Goal: Task Accomplishment & Management: Complete application form

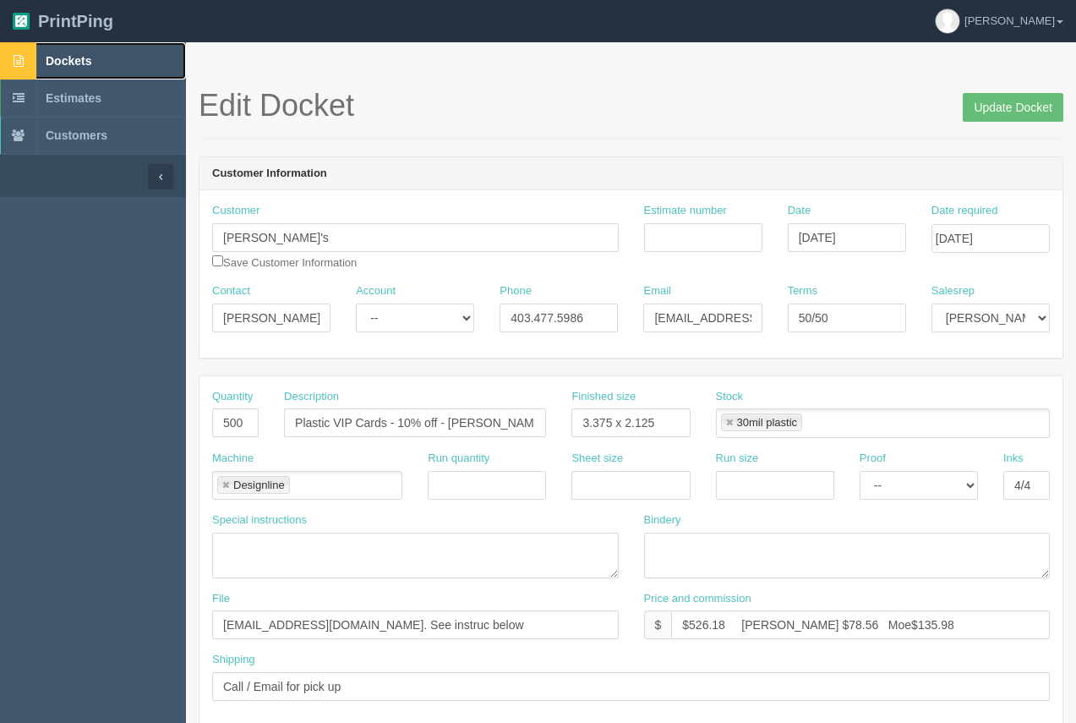
click at [78, 68] on link "Dockets" at bounding box center [93, 60] width 186 height 37
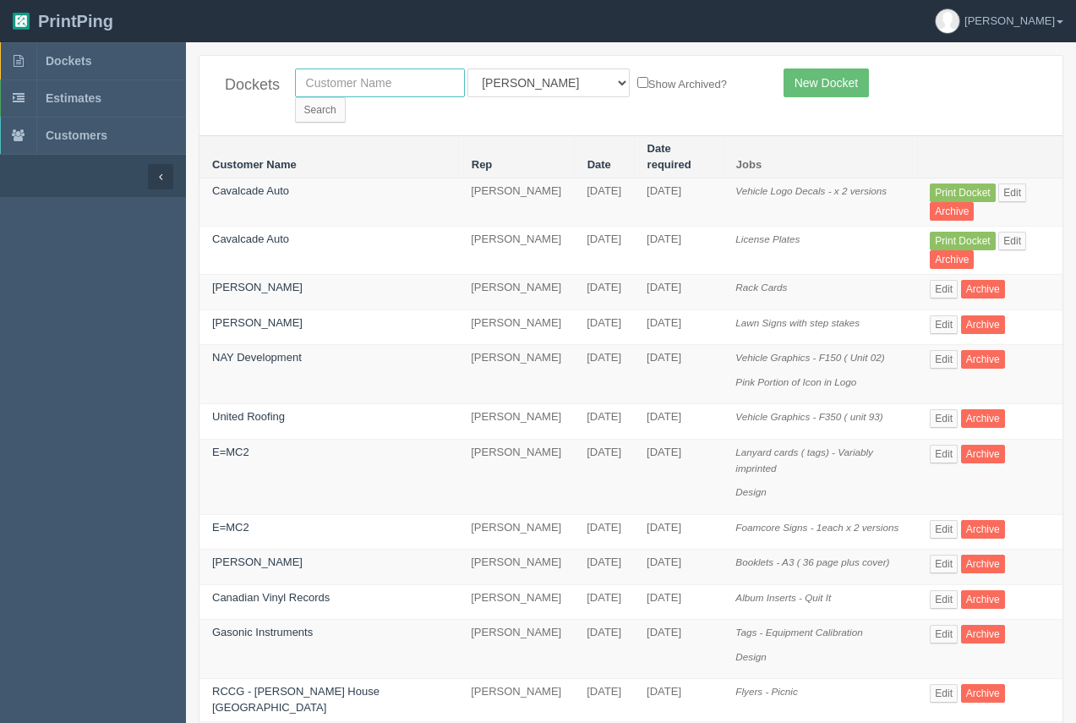
click at [371, 96] on input "text" at bounding box center [380, 82] width 170 height 29
click at [822, 75] on link "New Docket" at bounding box center [826, 82] width 85 height 29
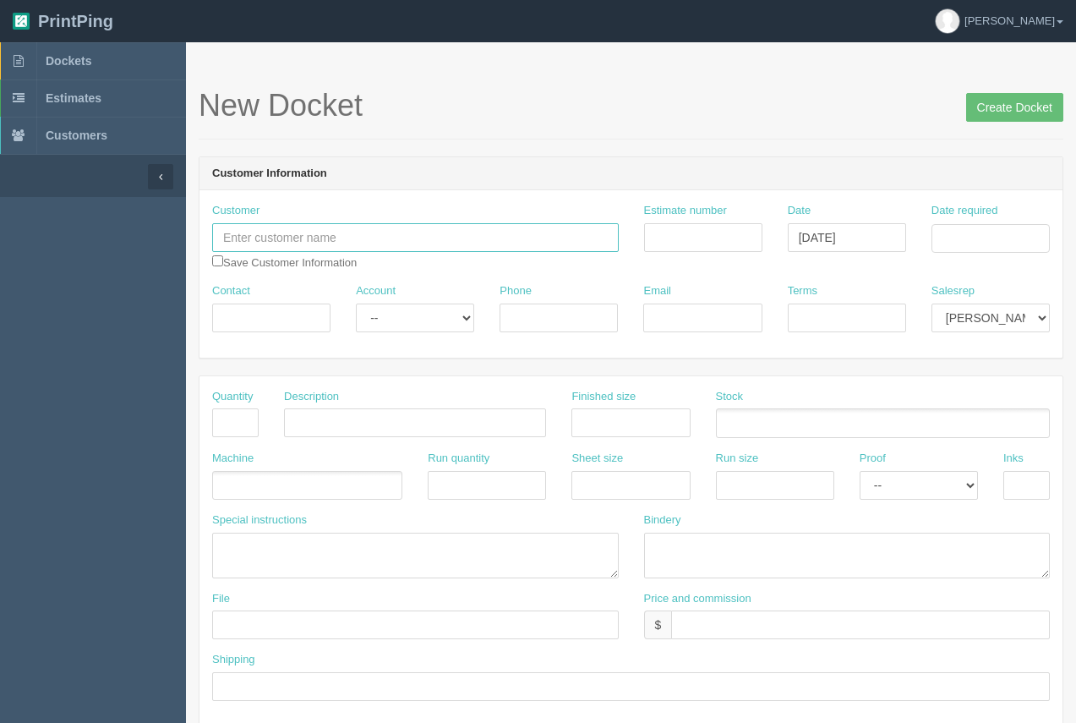
click at [341, 246] on input "text" at bounding box center [415, 237] width 407 height 29
paste input "BOMA [GEOGRAPHIC_DATA]"
type input "BOMA [GEOGRAPHIC_DATA]"
click at [293, 324] on input "Contact" at bounding box center [271, 317] width 118 height 29
type input "[PERSON_NAME][DEMOGRAPHIC_DATA]"
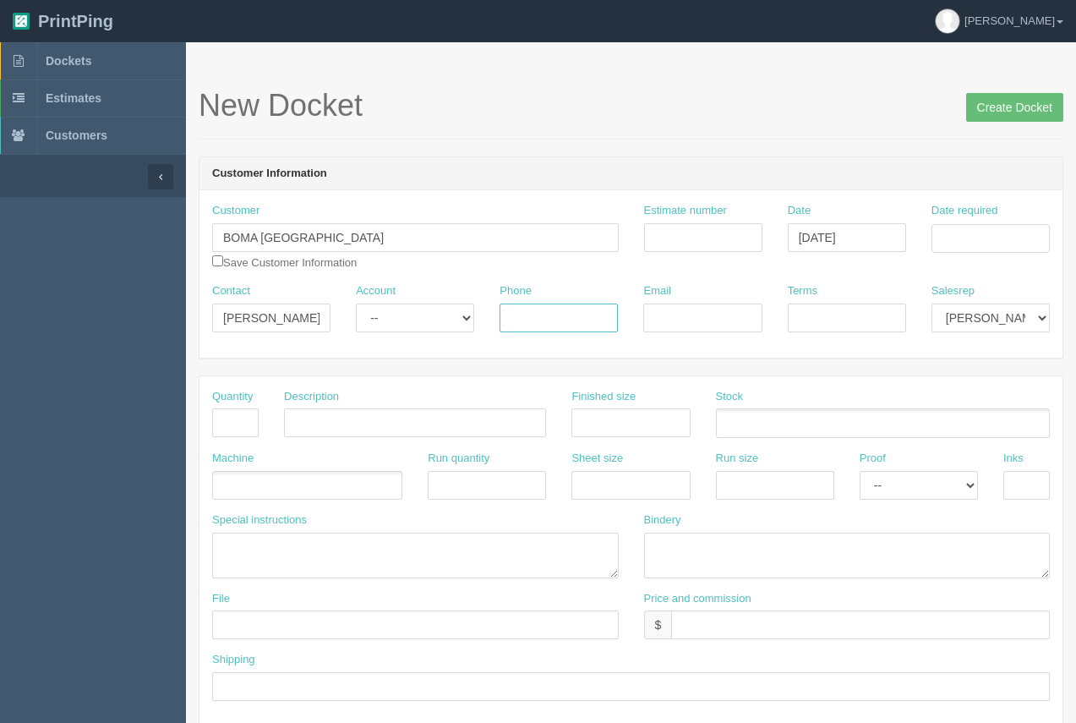
click at [555, 326] on input "Phone" at bounding box center [559, 317] width 118 height 29
type input "403.200.2662"
click at [702, 313] on input "Email" at bounding box center [702, 317] width 118 height 29
paste input "[PERSON_NAME][EMAIL_ADDRESS][DOMAIN_NAME]"
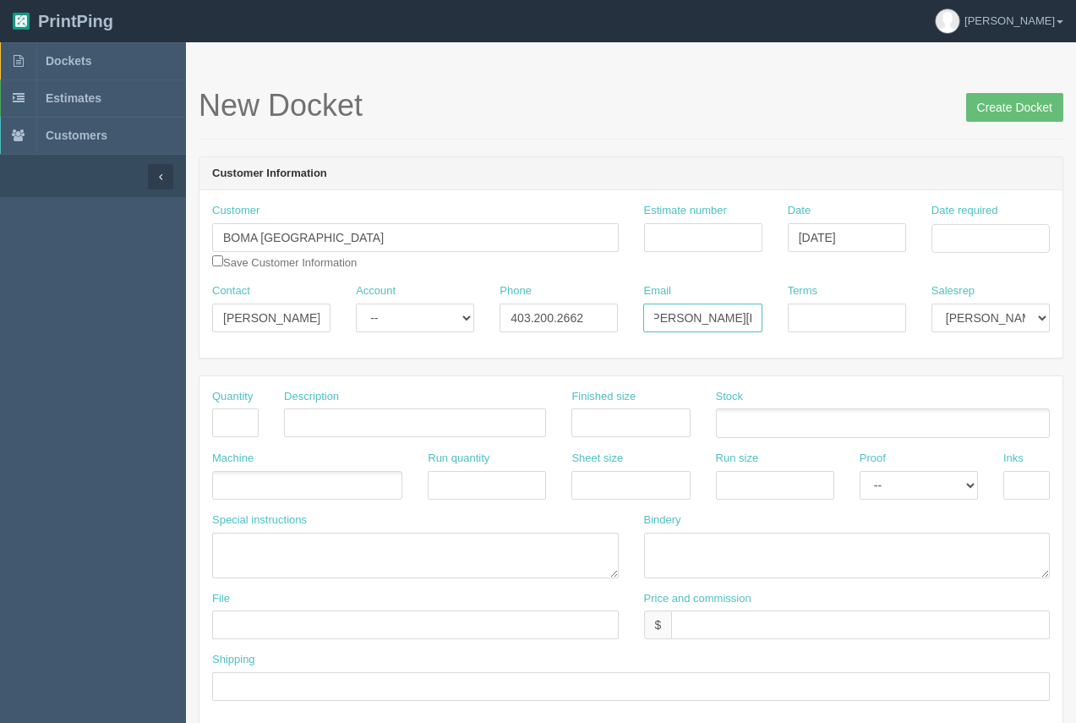
type input "[PERSON_NAME][EMAIL_ADDRESS][DOMAIN_NAME]"
click at [966, 237] on input "Date required" at bounding box center [991, 238] width 118 height 29
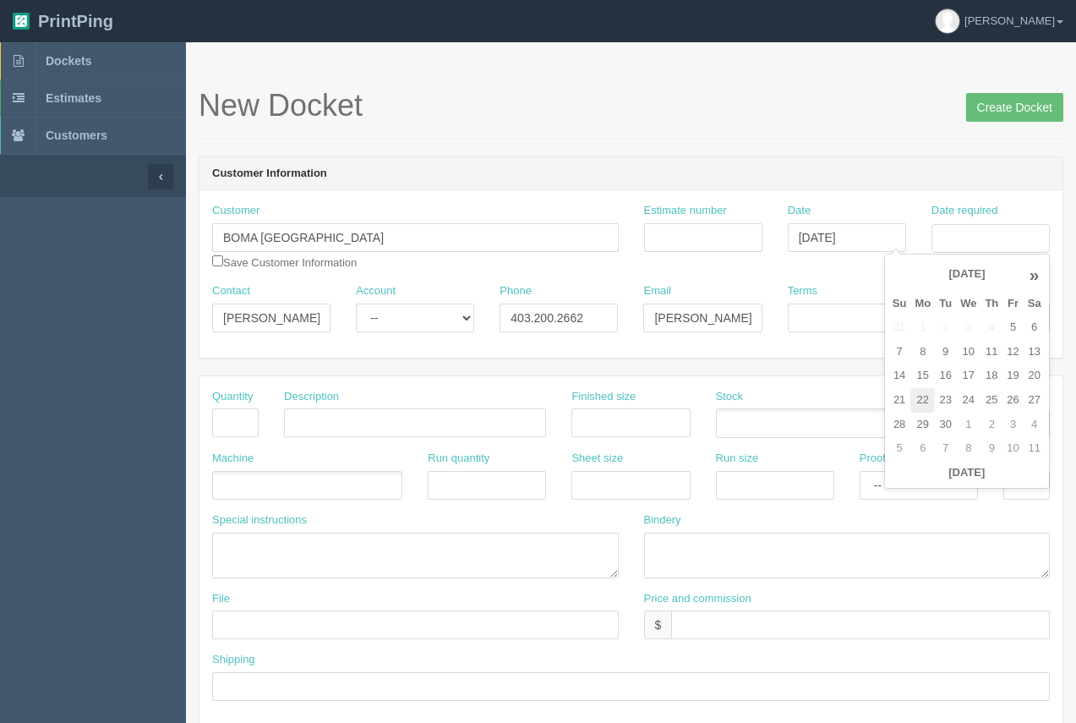
click at [916, 394] on td "22" at bounding box center [922, 400] width 25 height 25
click at [988, 396] on td "25" at bounding box center [992, 400] width 22 height 25
type input "[DATE]"
drag, startPoint x: 768, startPoint y: 91, endPoint x: 757, endPoint y: 97, distance: 11.7
click at [767, 90] on h1 "New Docket Create Docket" at bounding box center [631, 106] width 865 height 34
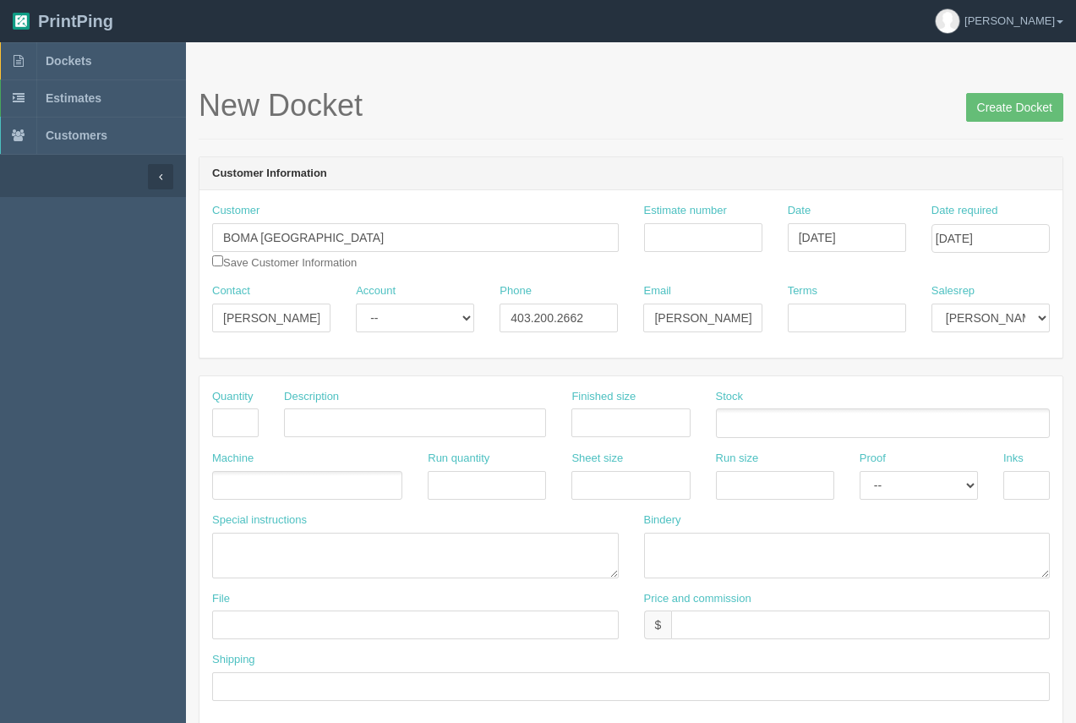
click at [201, 422] on div "Quantity" at bounding box center [235, 420] width 72 height 62
click at [217, 422] on input "text" at bounding box center [235, 422] width 46 height 29
type input "260"
click at [375, 422] on input "text" at bounding box center [415, 422] width 262 height 29
click at [385, 423] on input "Pens with engarved logos ( x 3" at bounding box center [415, 422] width 262 height 29
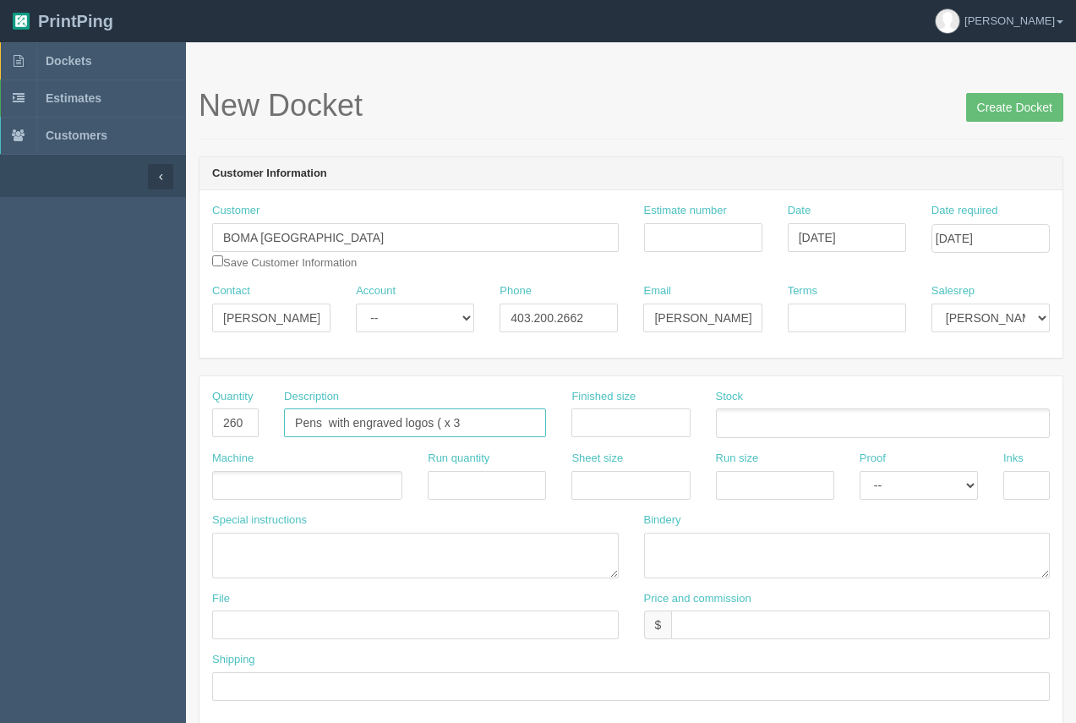
drag, startPoint x: 473, startPoint y: 411, endPoint x: 478, endPoint y: 419, distance: 9.5
click at [477, 414] on input "Pens with engraved logos ( x 3" at bounding box center [415, 422] width 262 height 29
type input "Pens with engraved logos ( x 3)"
click at [613, 419] on input "text" at bounding box center [630, 422] width 118 height 29
click at [612, 431] on input "text" at bounding box center [630, 422] width 118 height 29
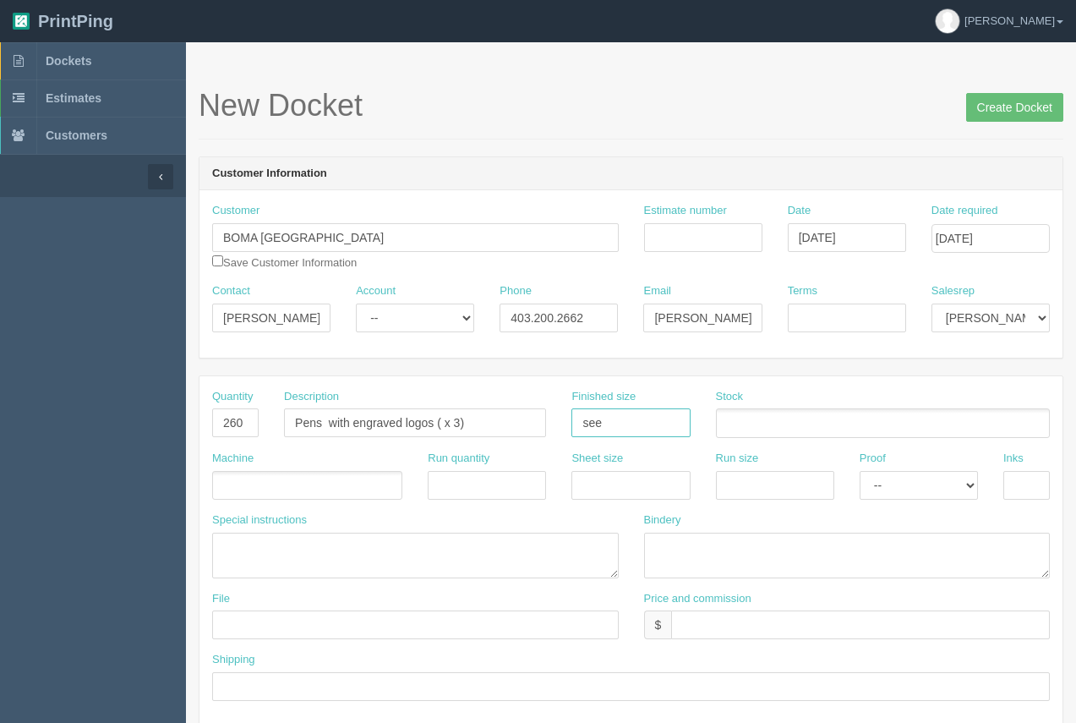
type input "see instruc"
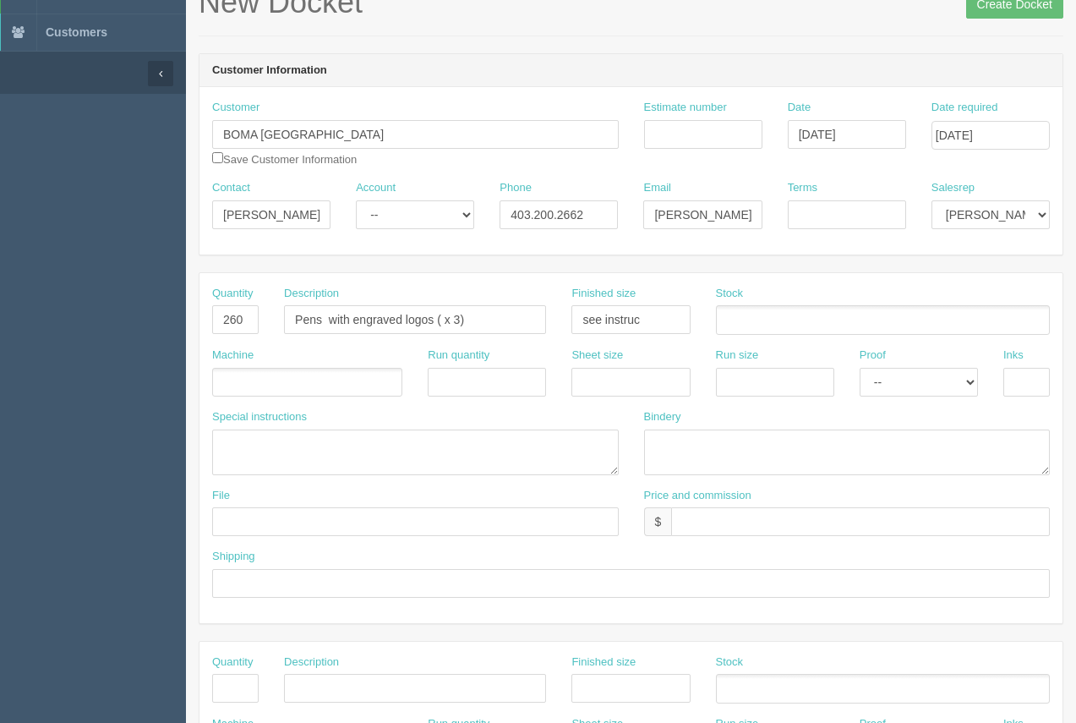
scroll to position [169, 0]
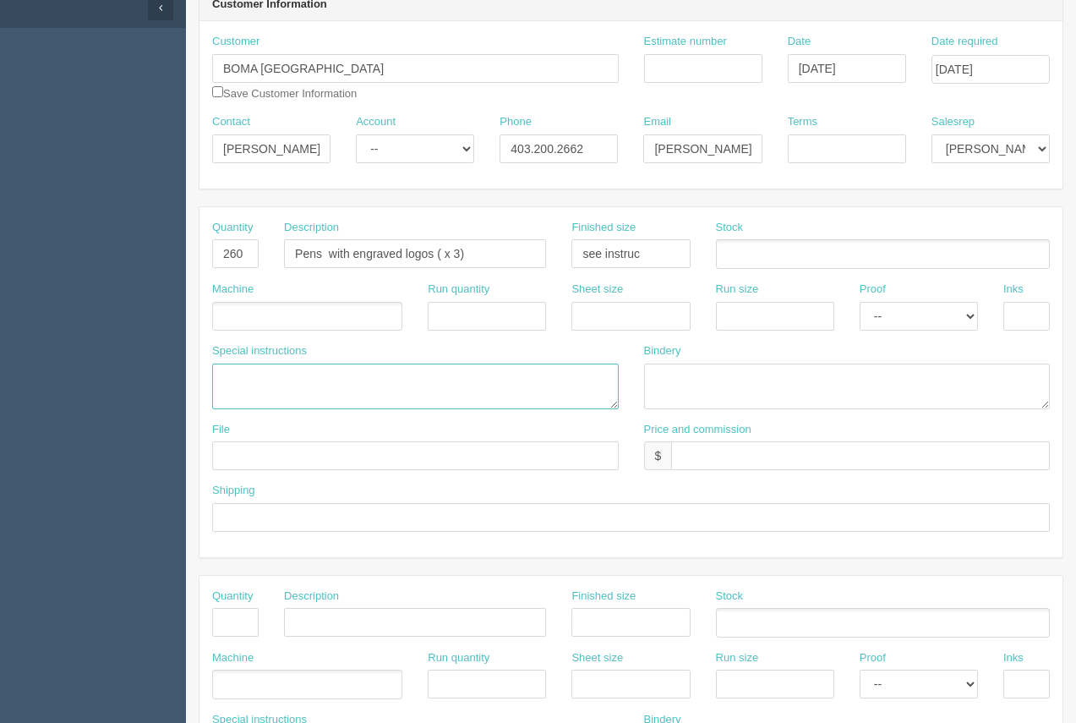
click at [248, 377] on textarea at bounding box center [415, 386] width 407 height 46
type textarea "engraved area - 1.75" x 0.25""
click at [751, 257] on ul at bounding box center [883, 254] width 334 height 30
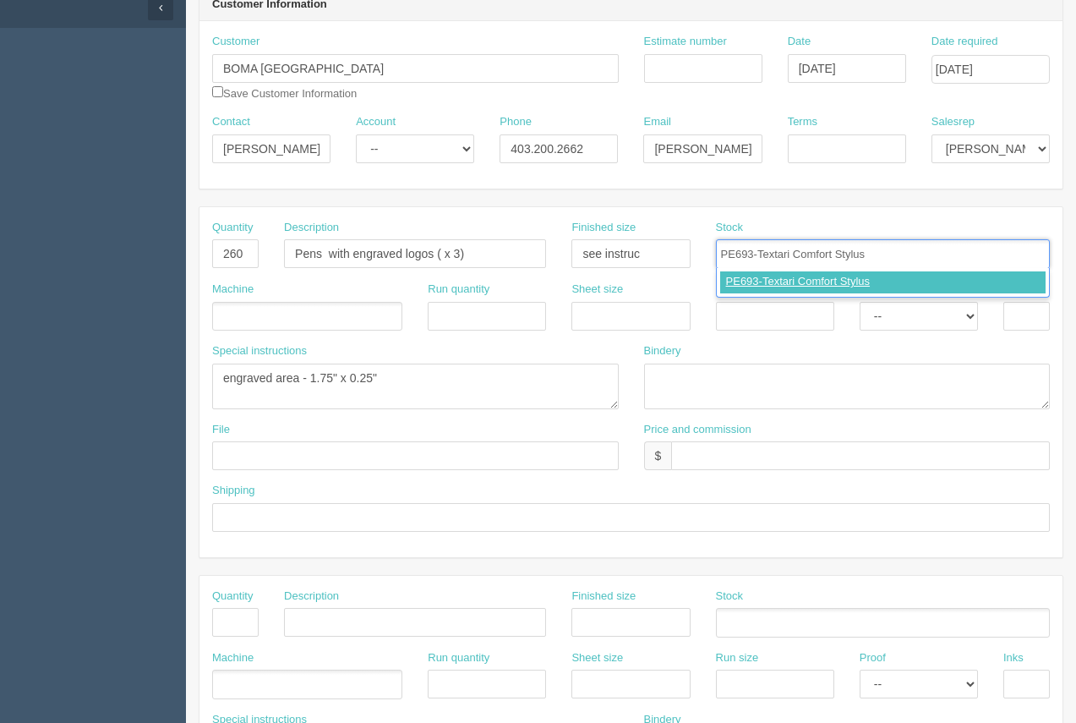
type input "PE693-Textari Comfort Stylus"
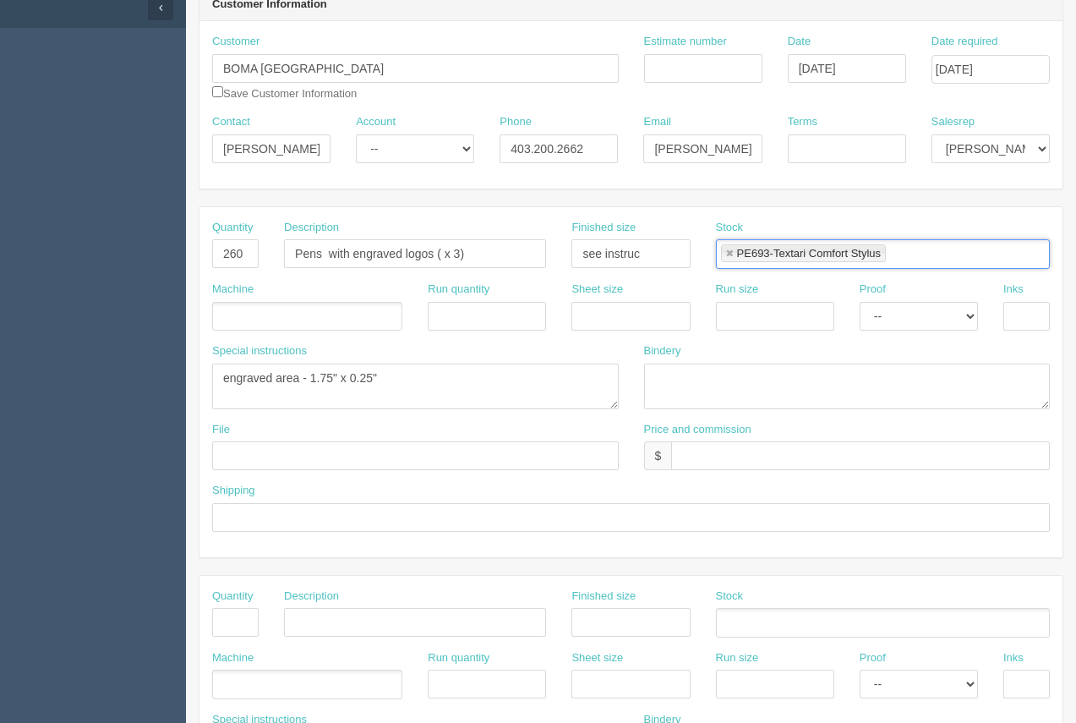
click at [292, 322] on ul at bounding box center [307, 317] width 190 height 30
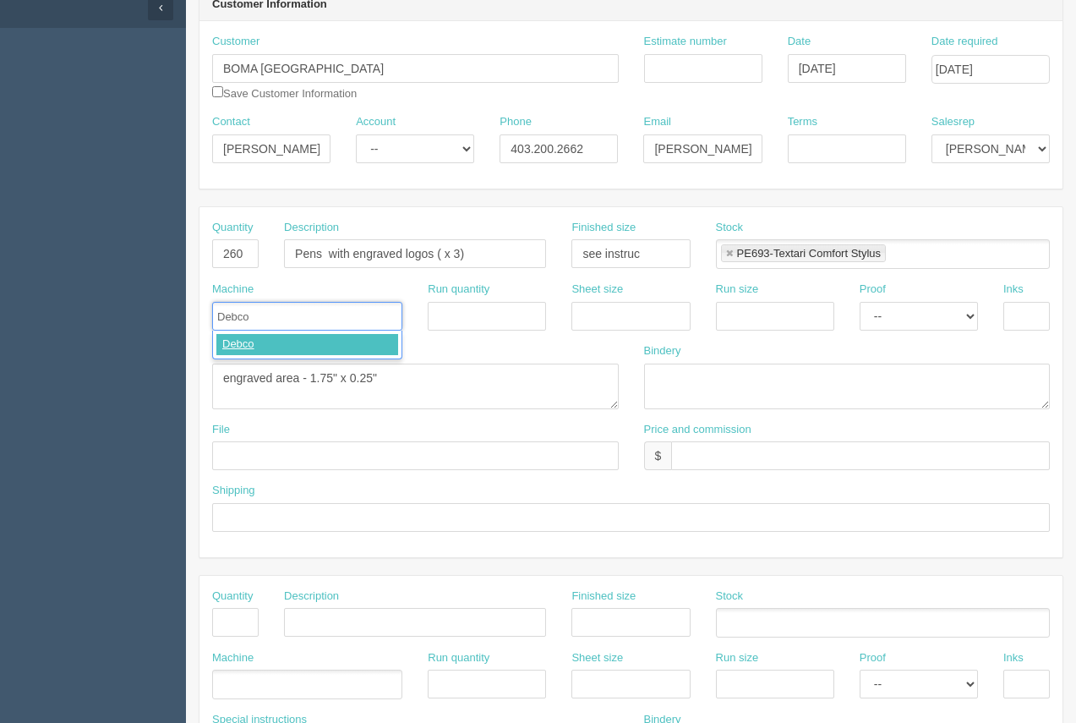
type input "Debco"
click at [1017, 313] on input "text" at bounding box center [1026, 316] width 46 height 29
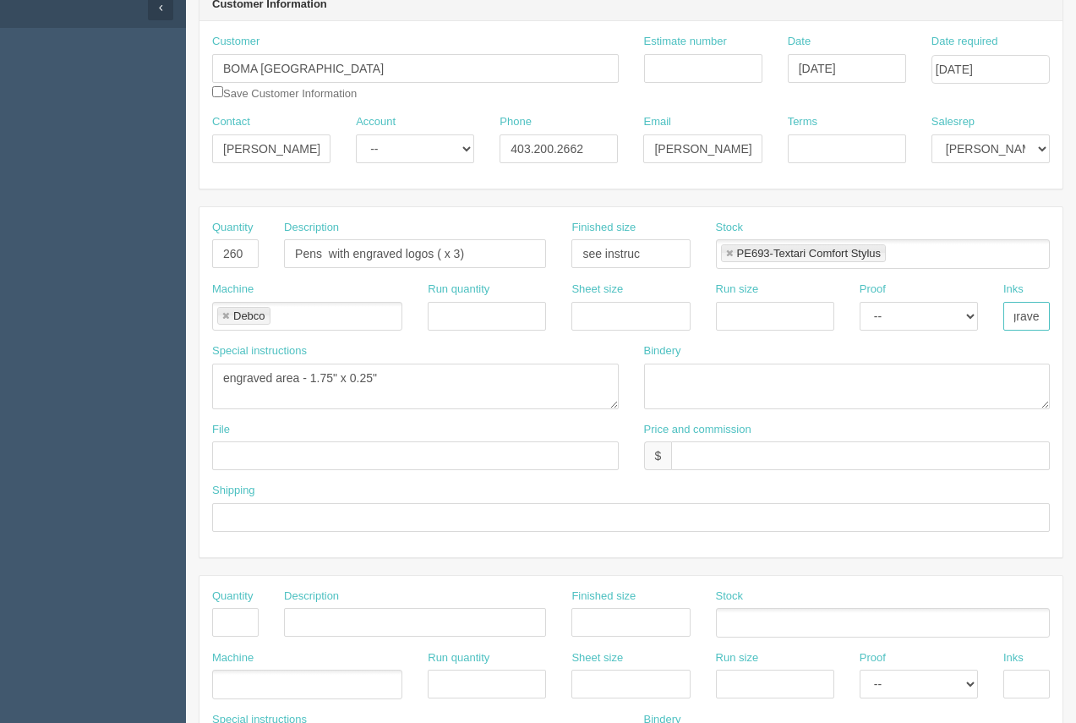
scroll to position [0, 25]
type input "engraved"
click at [703, 456] on input "text" at bounding box center [860, 455] width 379 height 29
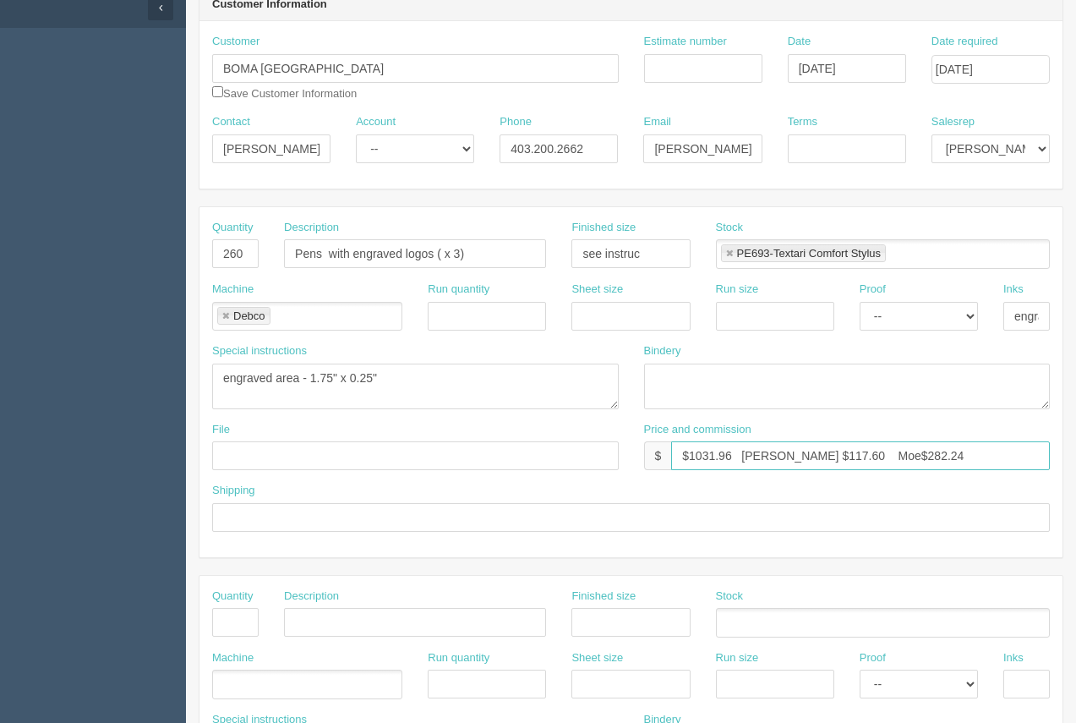
type input "$1031.96 [PERSON_NAME] $117.60 Moe$282.24"
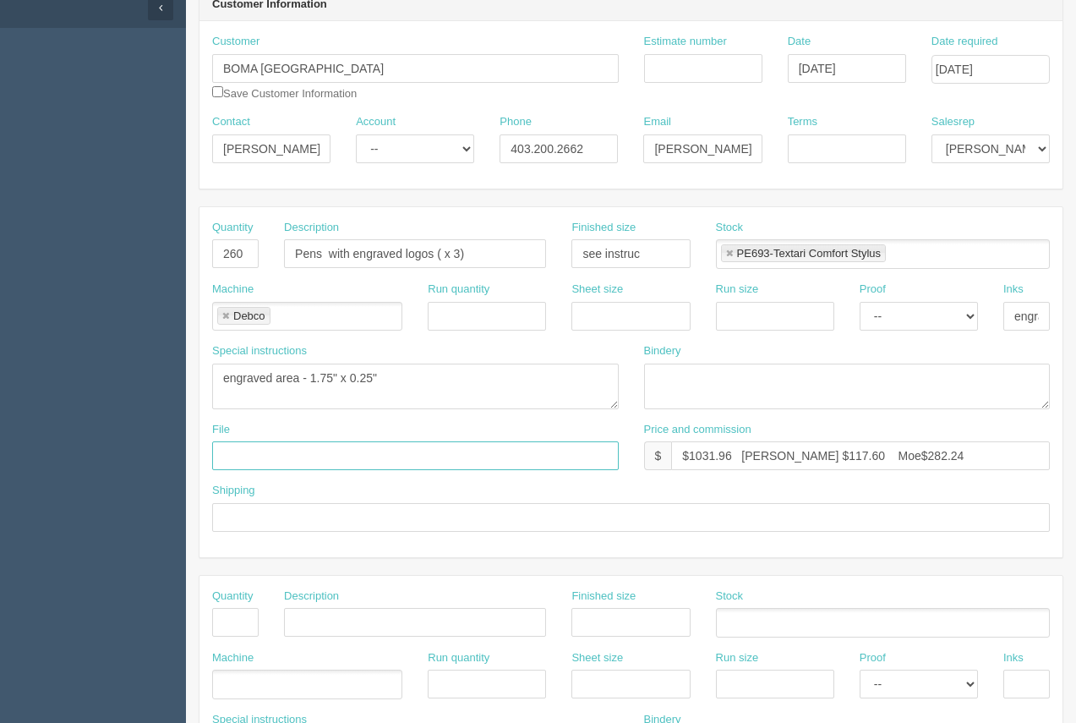
click at [327, 462] on input "text" at bounding box center [415, 455] width 407 height 29
drag, startPoint x: 407, startPoint y: 454, endPoint x: 191, endPoint y: 471, distance: 216.2
click at [191, 471] on section "New Docket Create Docket Customer Information Customer BOMA [GEOGRAPHIC_DATA] S…" at bounding box center [631, 619] width 890 height 1493
click at [473, 452] on input "BOMA - [DATE] - Pens. Proof to coem from Debco" at bounding box center [415, 455] width 407 height 29
type input "BOMA - [DATE] - Pens. Proof to come from [GEOGRAPHIC_DATA]"
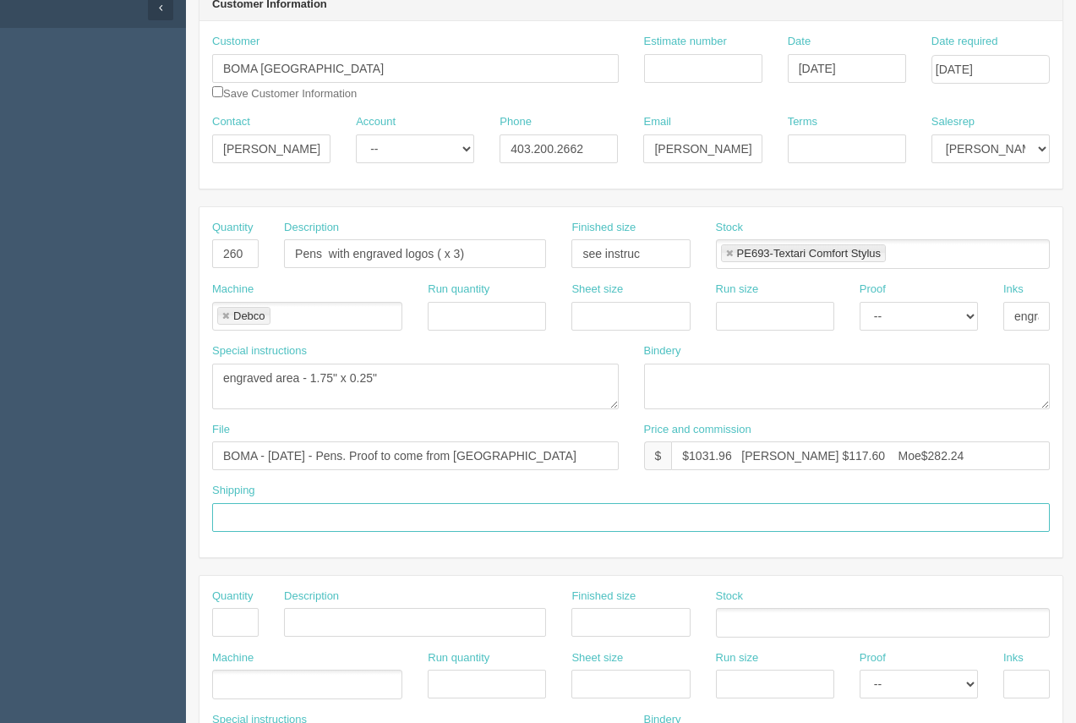
click at [298, 521] on input "text" at bounding box center [631, 517] width 838 height 29
type input "Call / Email for pick up"
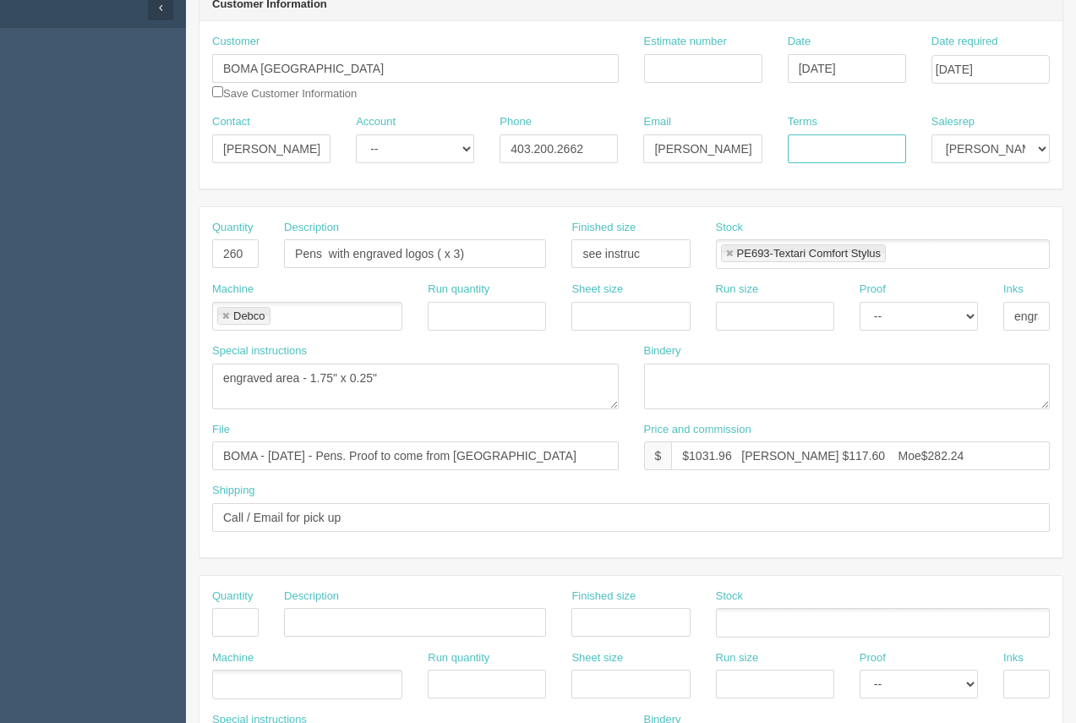
click at [847, 162] on input "Terms" at bounding box center [847, 148] width 118 height 29
type input "50/50"
click at [667, 74] on input "Estimate number" at bounding box center [703, 68] width 118 height 29
click at [918, 403] on textarea at bounding box center [847, 386] width 407 height 46
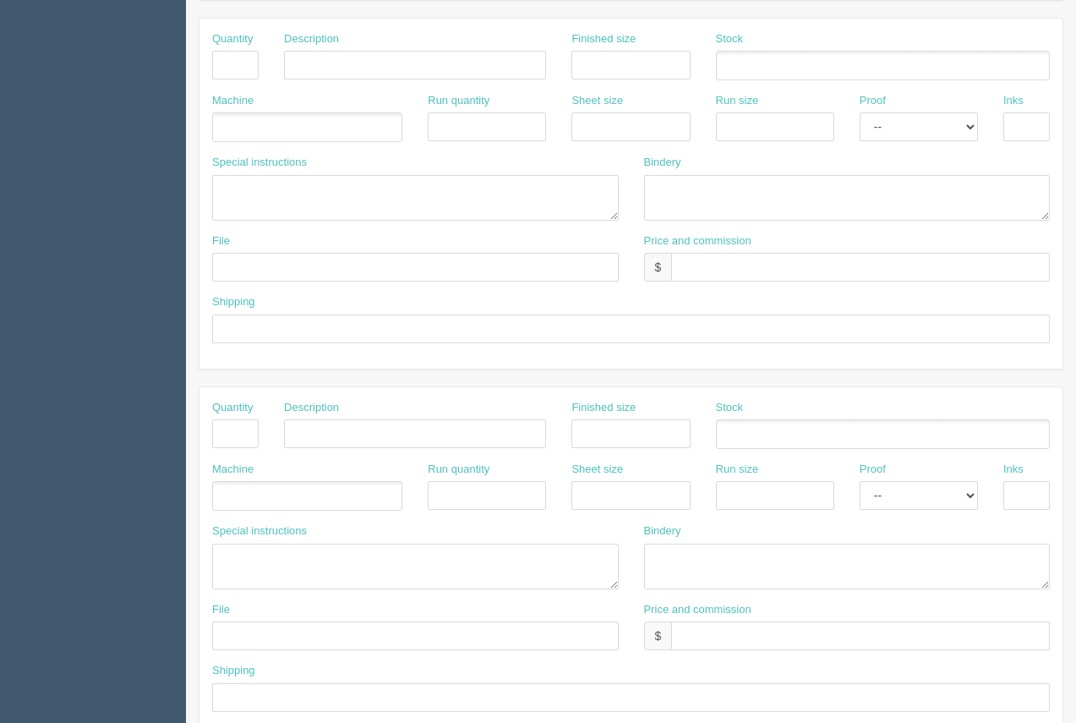
scroll to position [812, 0]
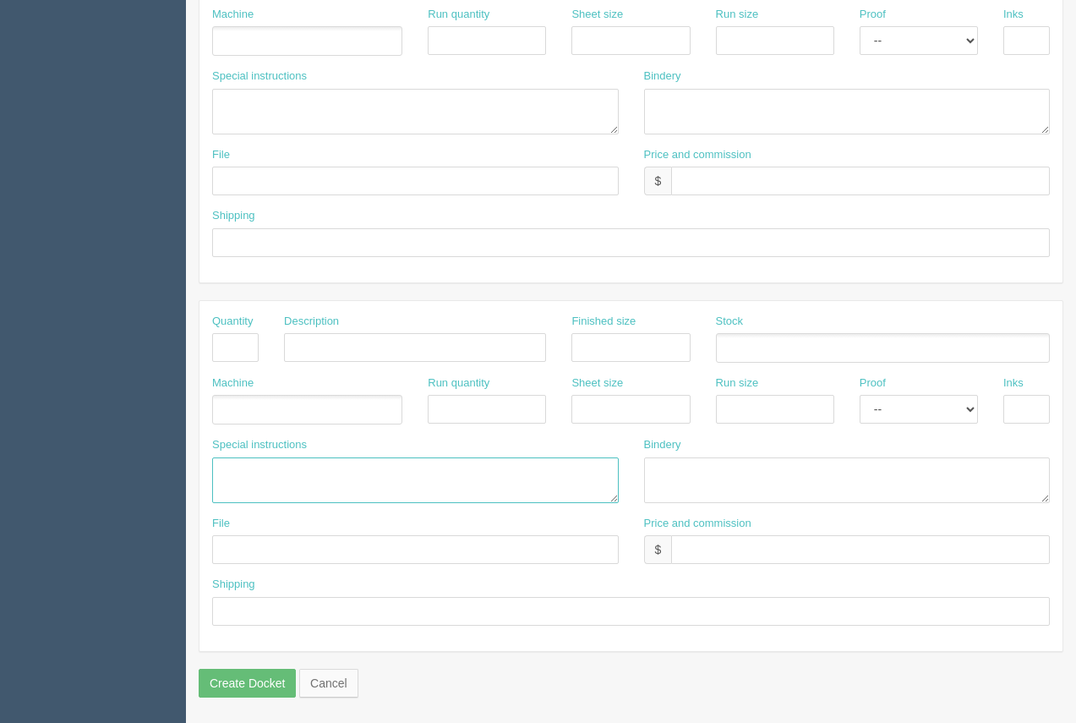
click at [248, 473] on textarea at bounding box center [415, 480] width 407 height 46
click at [308, 480] on textarea "Debco......$" at bounding box center [415, 480] width 407 height 46
click at [438, 474] on textarea "Debco......$512.20 260 Pens" at bounding box center [415, 480] width 407 height 46
paste textarea "PE693 | Textari® Comfort Stylus"
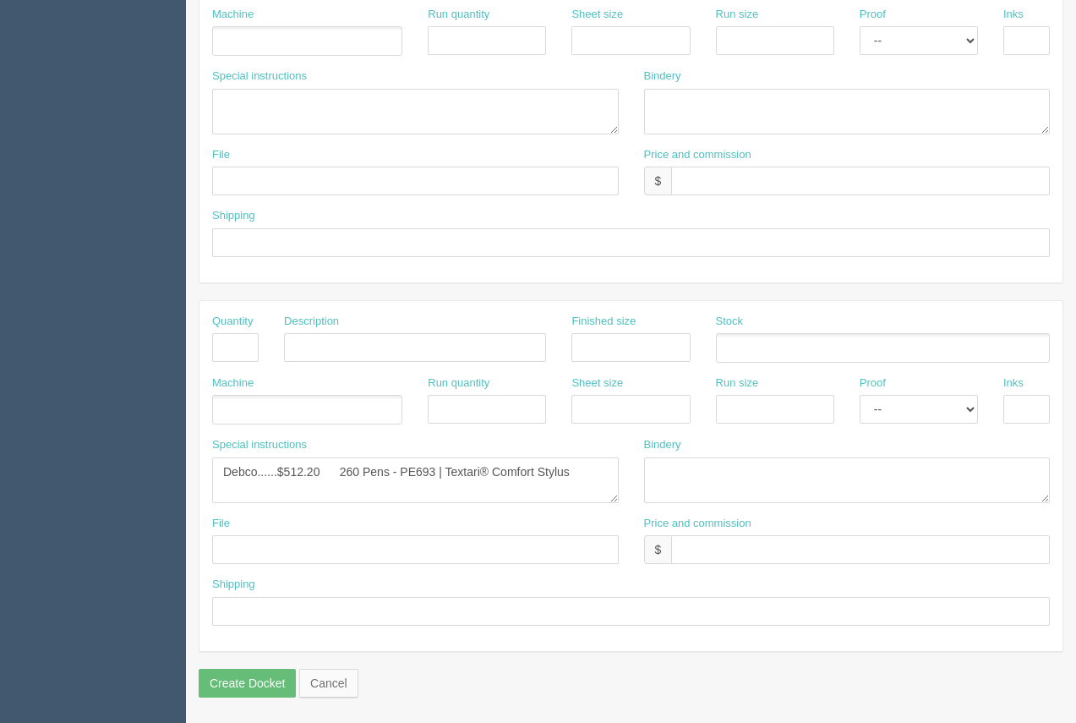
drag, startPoint x: -45, startPoint y: 178, endPoint x: -37, endPoint y: 150, distance: 28.1
click at [589, 478] on textarea "Debco......$512.20 260 Pens - PE693 | Textari® Comfort Stylus" at bounding box center [415, 480] width 407 height 46
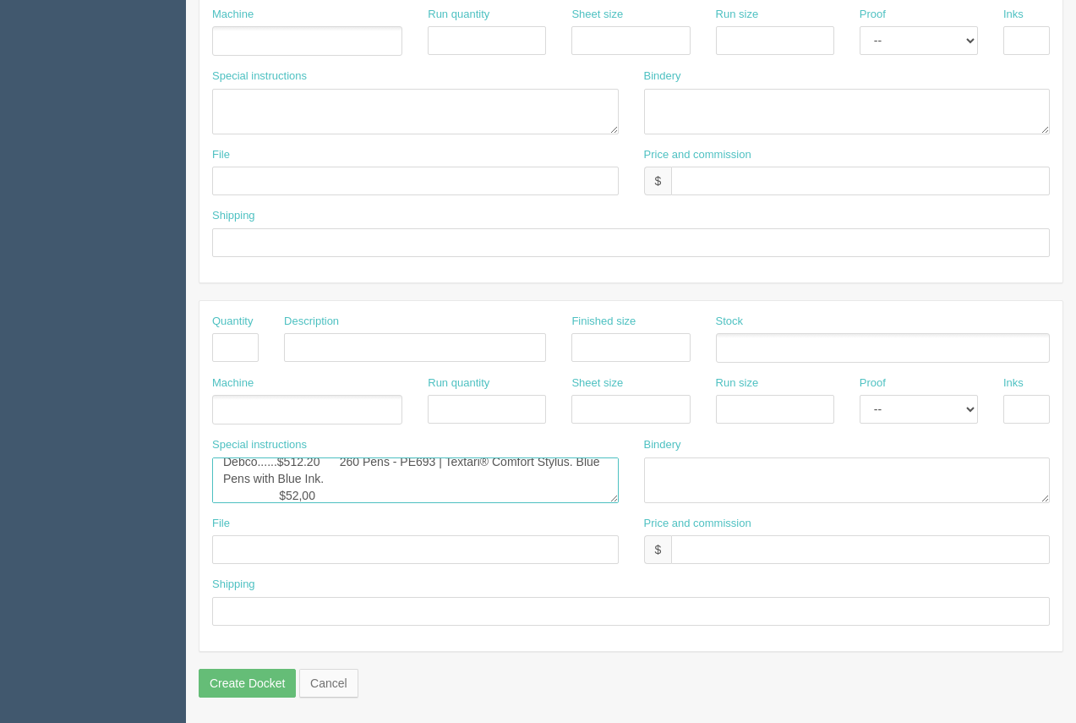
click at [308, 495] on textarea "Debco......$512.20 260 Pens - PE693 | Textari® Comfort Stylus. Blue Pens with B…" at bounding box center [415, 480] width 407 height 46
click at [303, 496] on textarea "Debco......$512.20 260 Pens - PE693 | Textari® Comfort Stylus. Blue Pens with B…" at bounding box center [415, 480] width 407 height 46
click at [352, 489] on textarea "Debco......$512.20 260 Pens - PE693 | Textari® Comfort Stylus. Blue Pens with B…" at bounding box center [415, 480] width 407 height 46
click at [287, 501] on textarea "Debco......$512.20 260 Pens - PE693 | Textari® Comfort Stylus. Blue Pens with B…" at bounding box center [415, 480] width 407 height 46
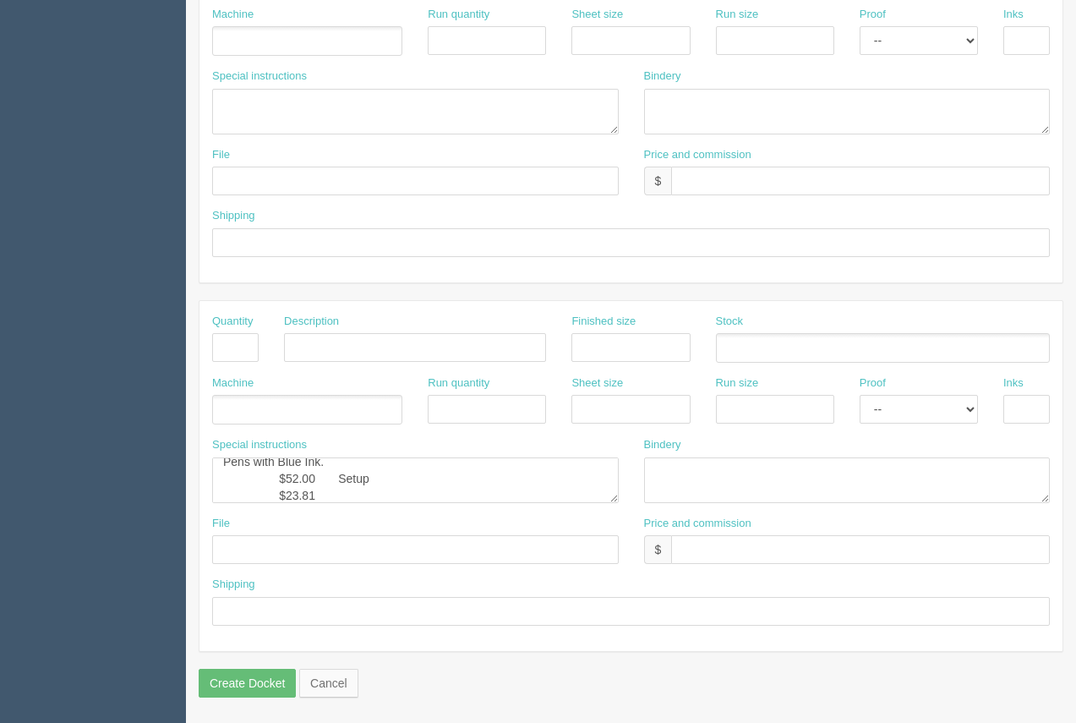
drag, startPoint x: 19, startPoint y: 113, endPoint x: 7, endPoint y: 71, distance: 43.9
click at [361, 503] on div "Special instructions Debco......$512.20 260 Pens - PE693 | Textari® Comfort Sty…" at bounding box center [415, 476] width 432 height 79
click at [353, 490] on textarea "Debco......$512.20 260 Pens - PE693 | Textari® Comfort Stylus. Blue Pens with B…" at bounding box center [415, 480] width 407 height 46
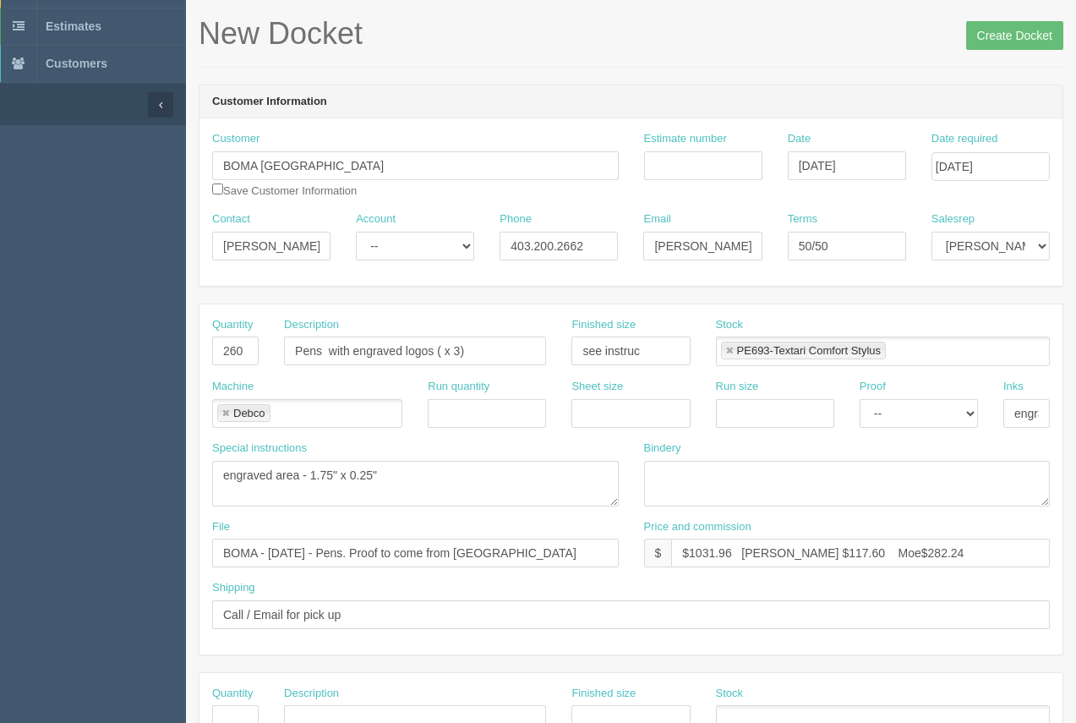
scroll to position [57, 0]
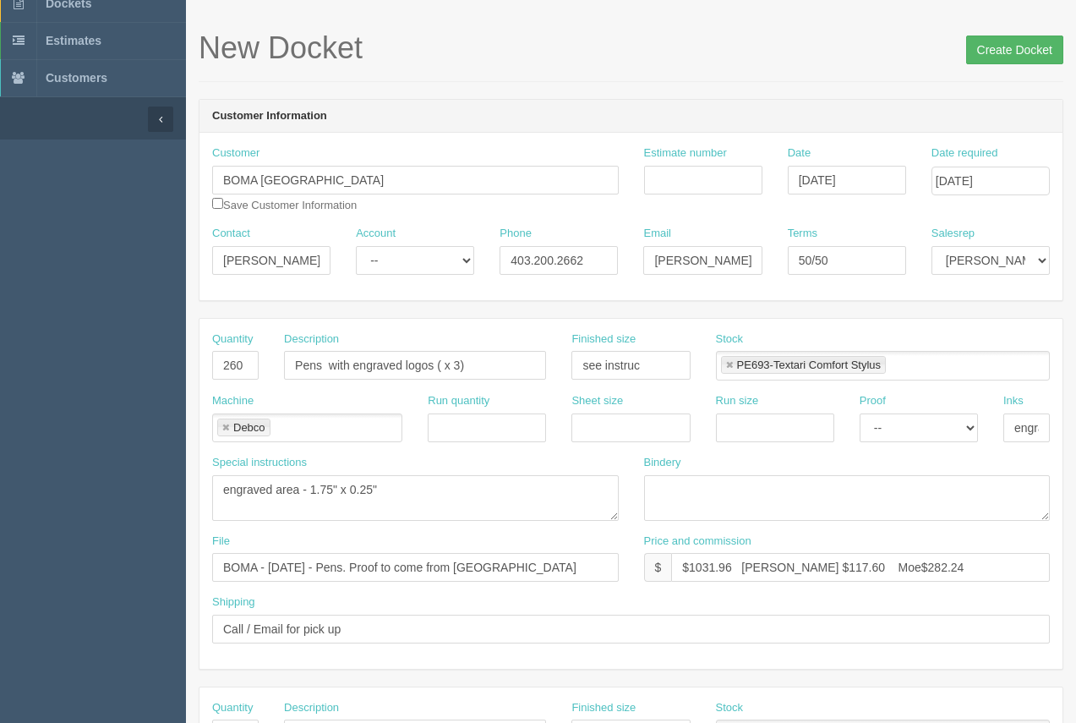
type textarea "Debco......$512.20 260 Pens - PE693 | Textari® Comfort Stylus. Blue Pens with B…"
click at [1000, 55] on input "Create Docket" at bounding box center [1014, 50] width 97 height 29
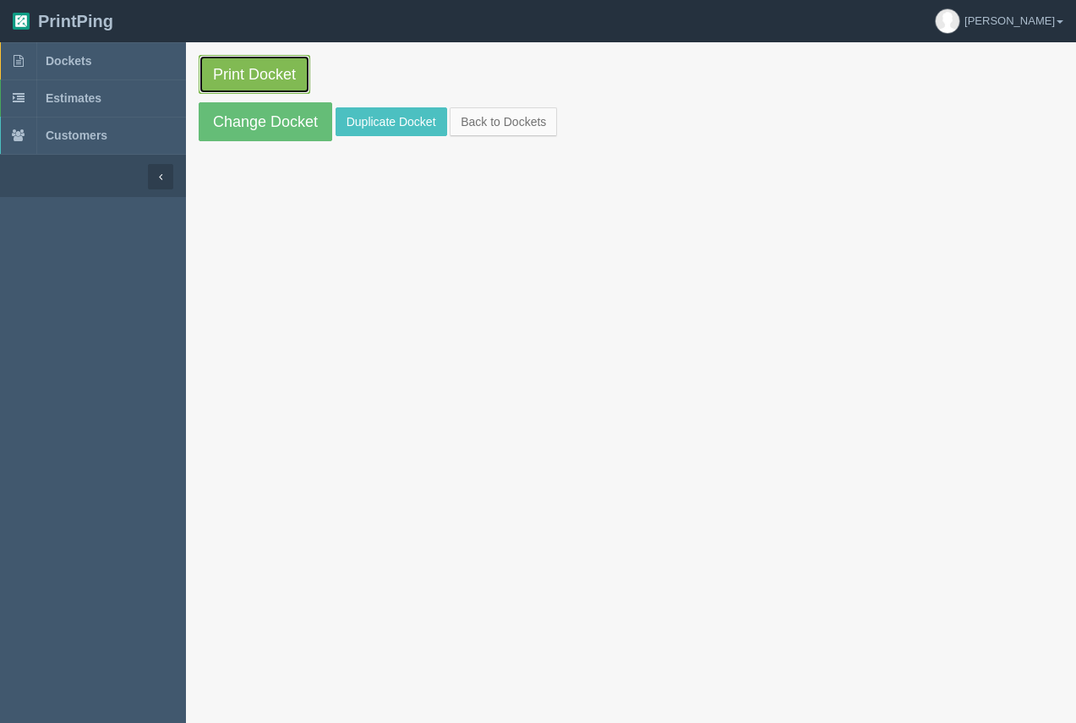
click at [256, 75] on link "Print Docket" at bounding box center [255, 74] width 112 height 39
